Goal: Task Accomplishment & Management: Complete application form

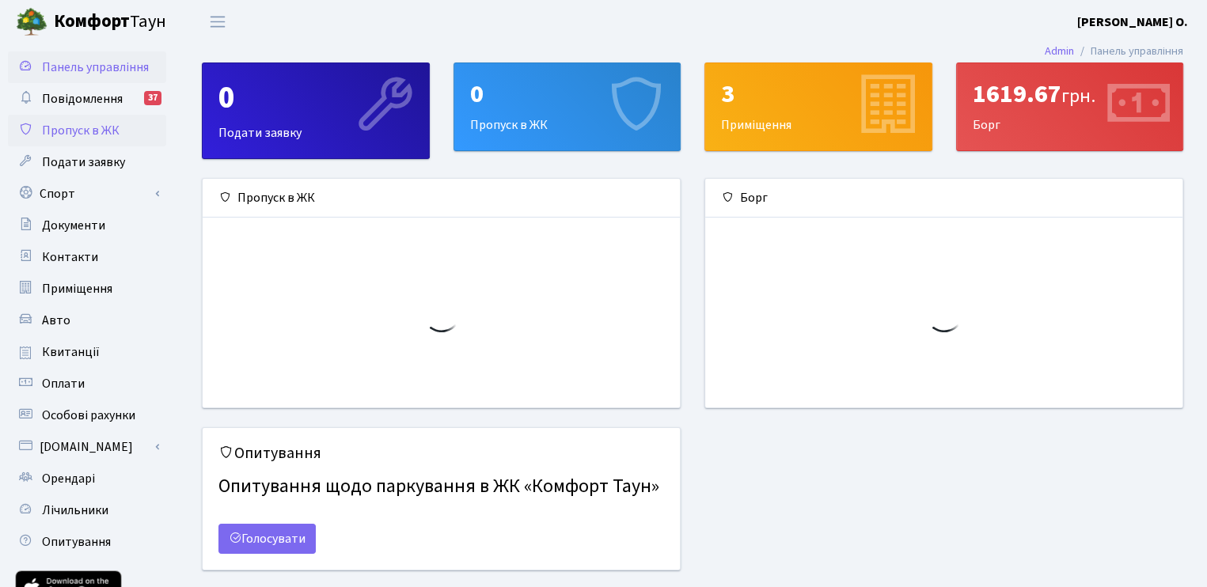
click at [66, 127] on span "Пропуск в ЖК" at bounding box center [81, 130] width 78 height 17
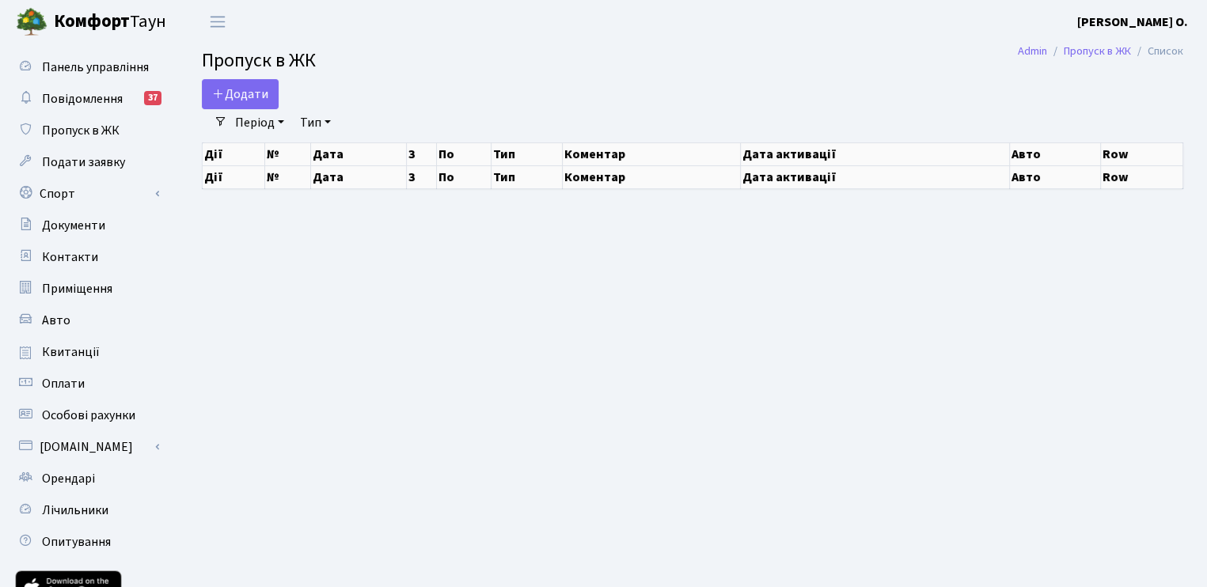
select select "25"
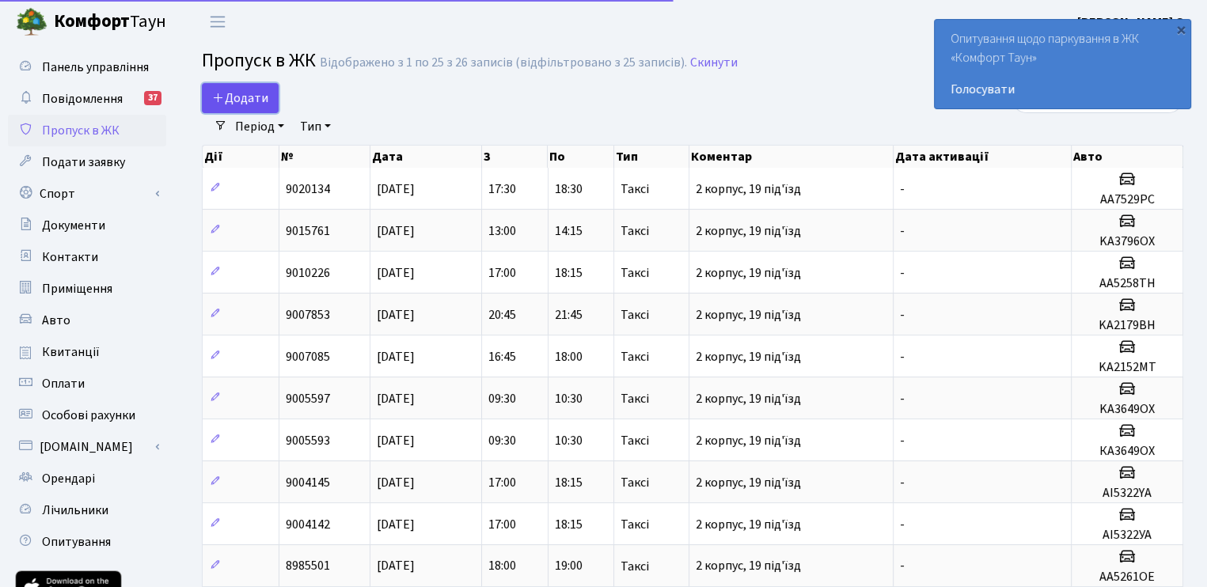
click at [243, 90] on span "Додати" at bounding box center [240, 97] width 56 height 17
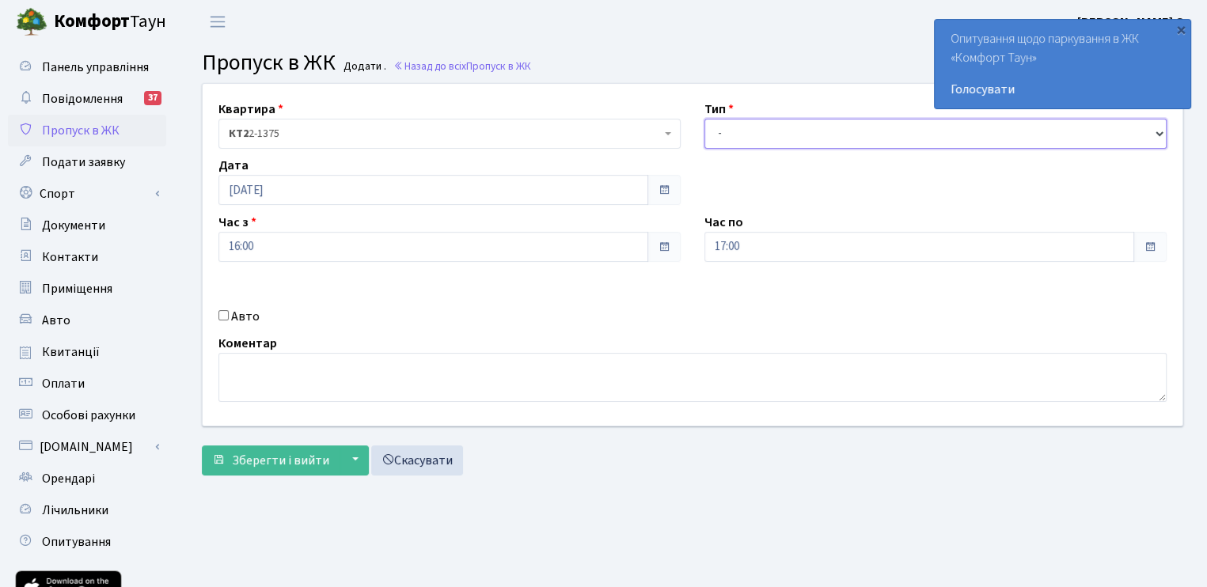
click at [715, 124] on select "- Доставка Таксі Гості Сервіс" at bounding box center [935, 134] width 462 height 30
select select "2"
click at [704, 119] on select "- Доставка Таксі Гості Сервіс" at bounding box center [935, 134] width 462 height 30
click at [228, 306] on div "Квартира <b>КТ2</b>&nbsp;&nbsp;&nbsp;2-1375 <b>КТ2</b>&nbsp;&nbsp;&nbsp;119-8 <…" at bounding box center [693, 255] width 1004 height 342
click at [226, 311] on input "Авто" at bounding box center [223, 315] width 10 height 10
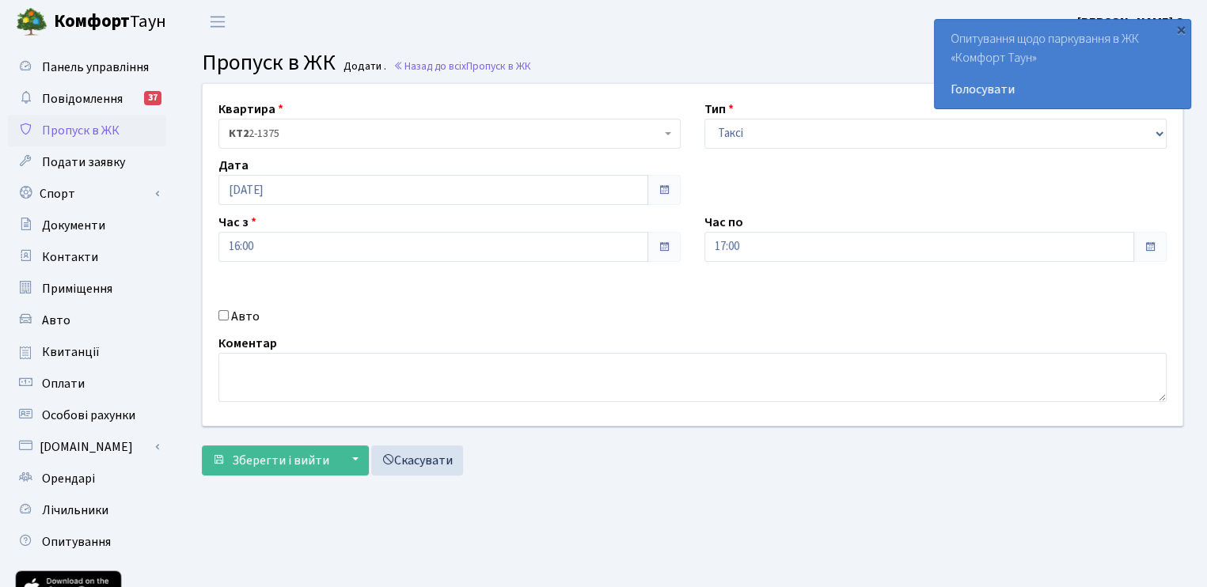
checkbox input "true"
paste input "AI0684YB"
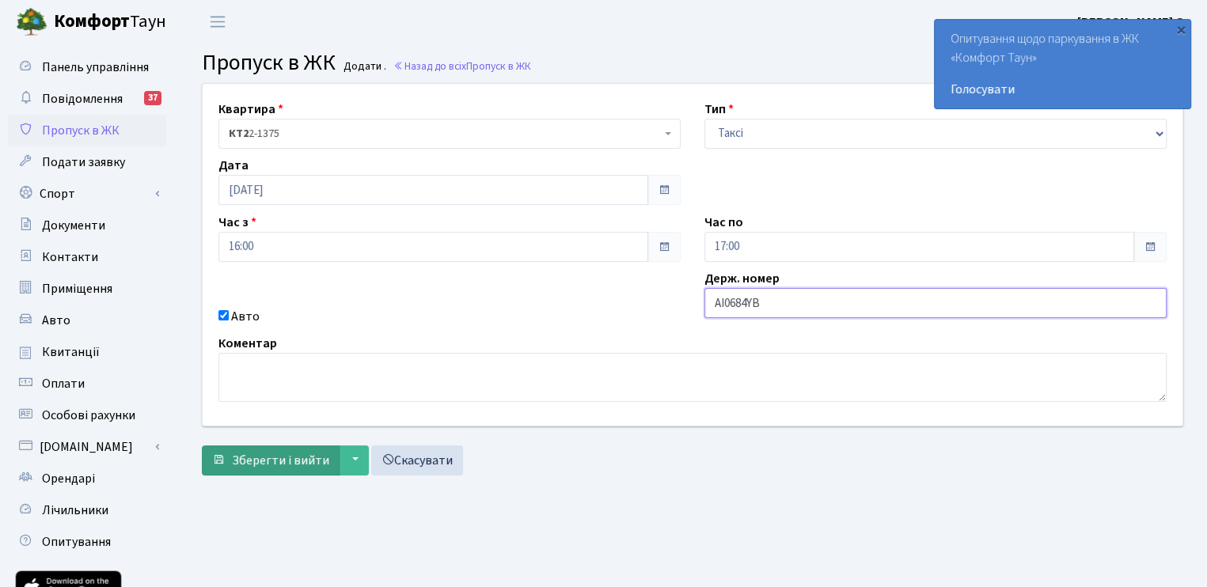
type input "AI0684YB"
click at [240, 453] on span "Зберегти і вийти" at bounding box center [280, 460] width 97 height 17
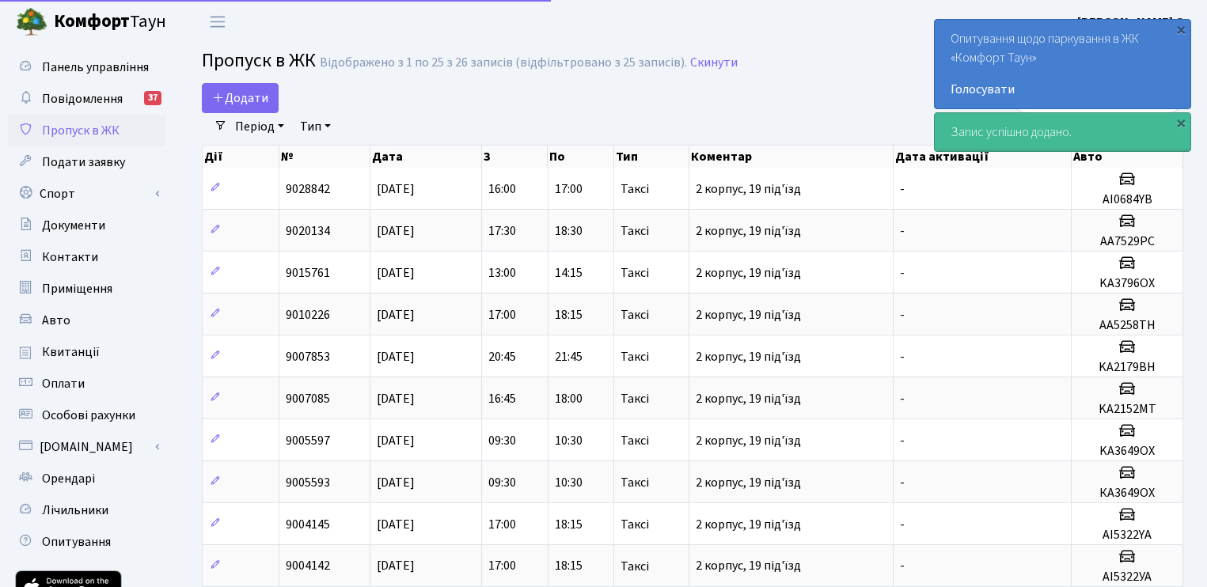
select select "25"
